Goal: Navigation & Orientation: Go to known website

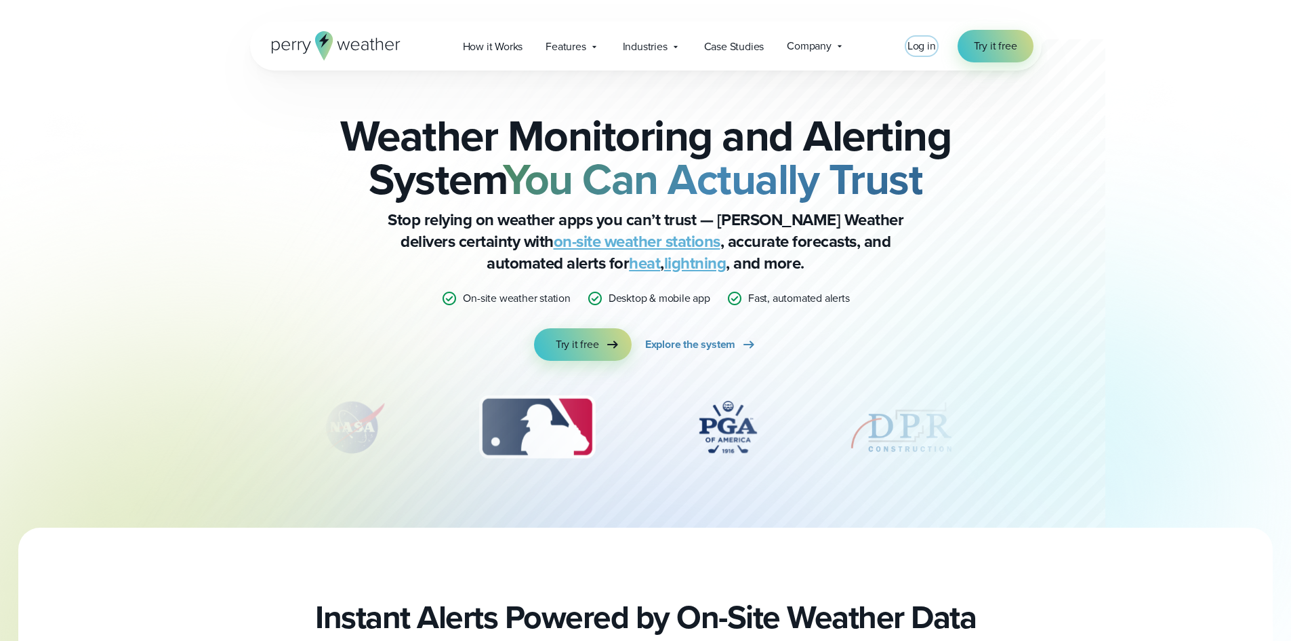
click at [926, 46] on span "Log in" at bounding box center [922, 46] width 28 height 16
